Goal: Task Accomplishment & Management: Manage account settings

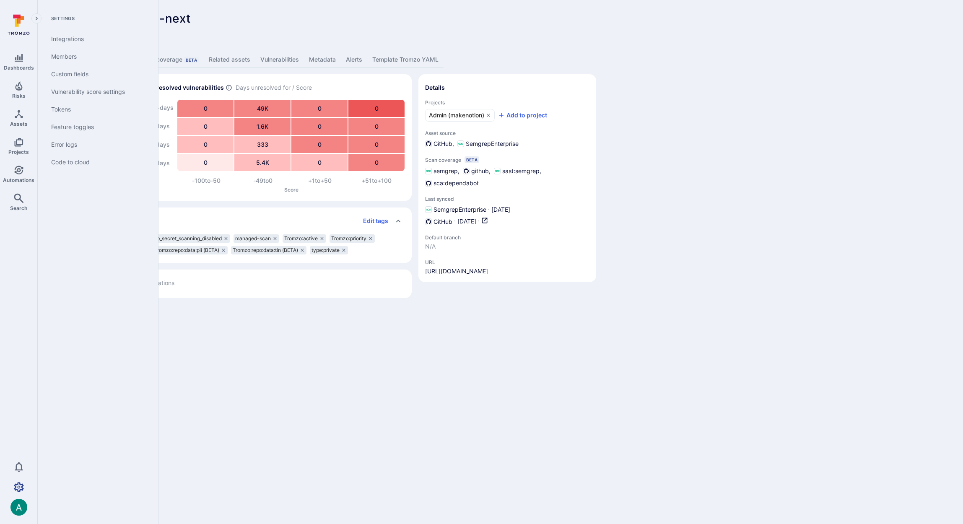
click at [17, 483] on icon "Settings" at bounding box center [19, 487] width 10 height 10
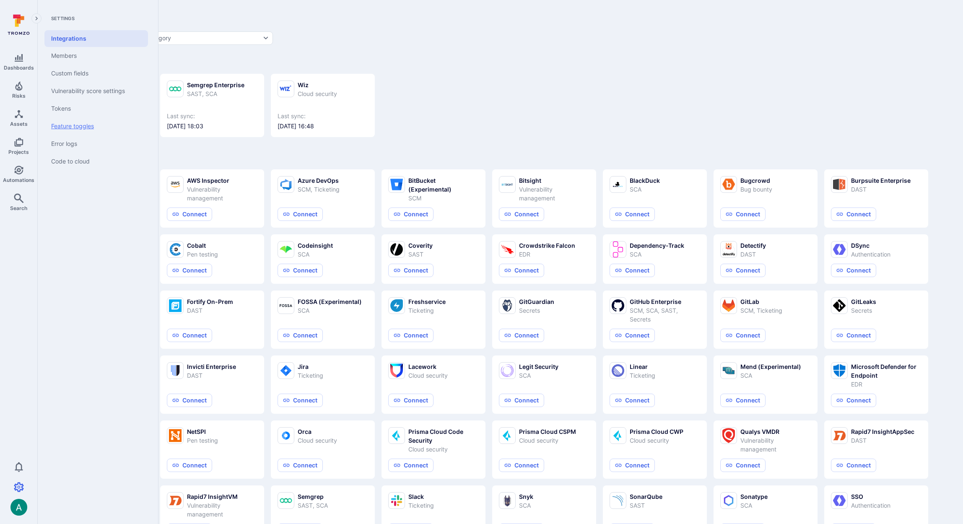
click at [77, 128] on link "Feature toggles" at bounding box center [96, 126] width 104 height 18
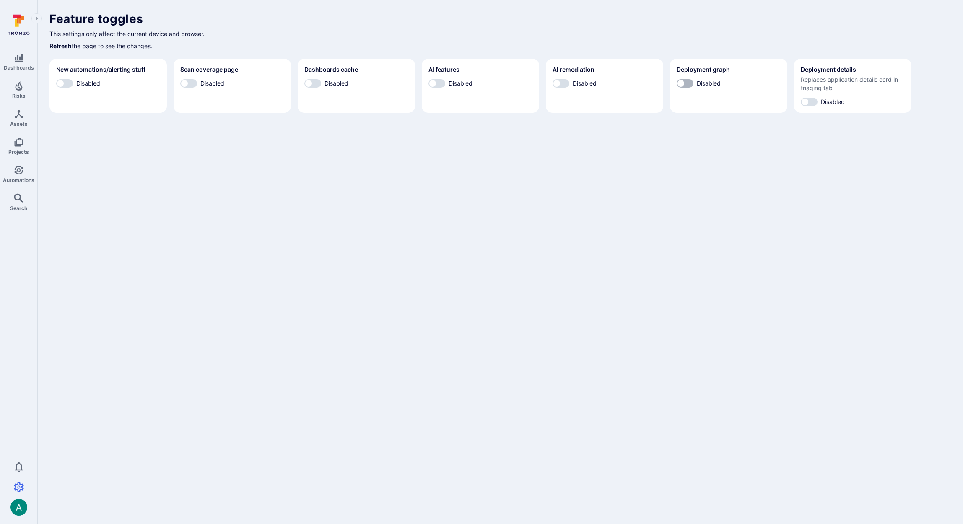
click at [677, 84] on input "Disabled" at bounding box center [680, 83] width 25 height 8
checkbox input "true"
click at [809, 100] on input "Disabled" at bounding box center [804, 102] width 25 height 8
checkbox input "true"
click at [562, 84] on input "Disabled" at bounding box center [556, 83] width 25 height 8
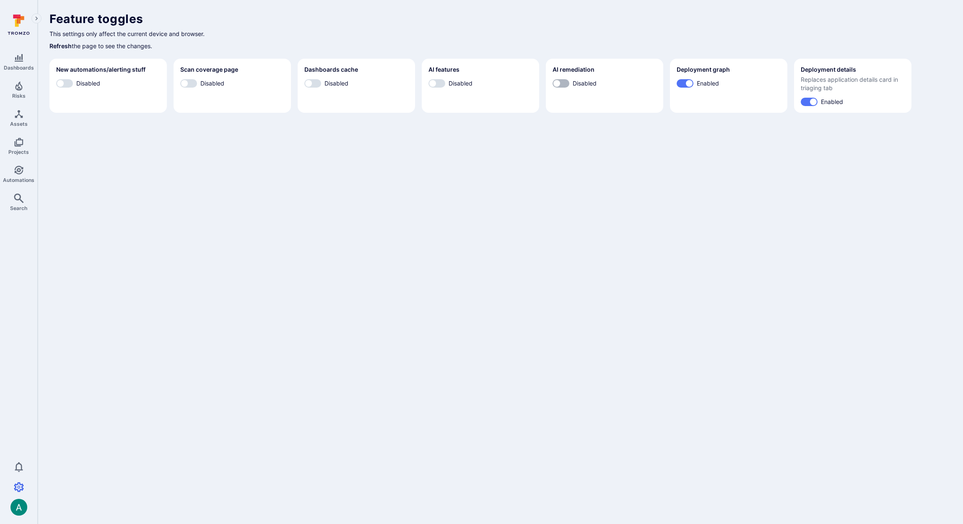
checkbox input "true"
click at [437, 83] on input "Disabled" at bounding box center [432, 83] width 25 height 8
checkbox input "true"
click at [363, 160] on body "Dashboards Risks Assets Projects Automations Search 0 Settings Integrations Mem…" at bounding box center [481, 262] width 963 height 524
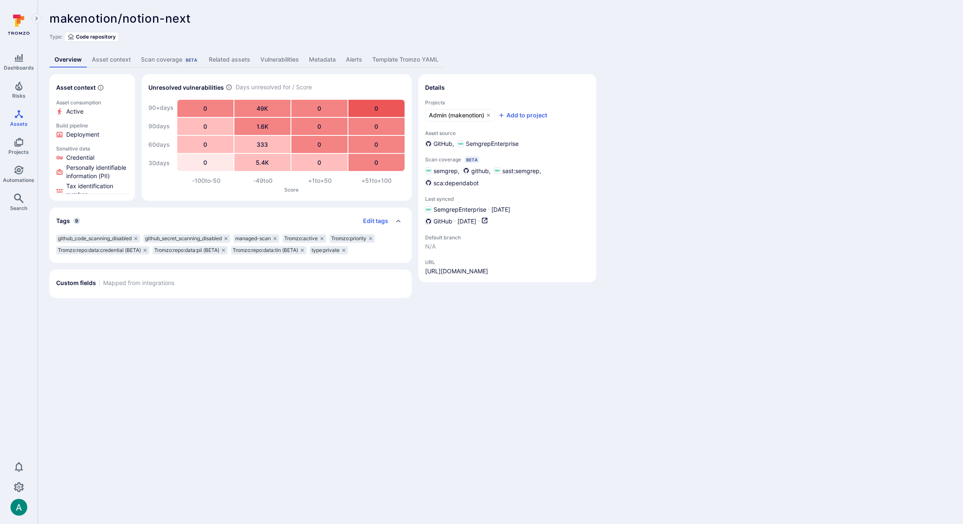
click at [99, 399] on body "Dashboards Risks Assets Projects Automations Search 0 Assets Assets Pull reques…" at bounding box center [481, 262] width 963 height 524
